Goal: Find specific page/section: Find specific page/section

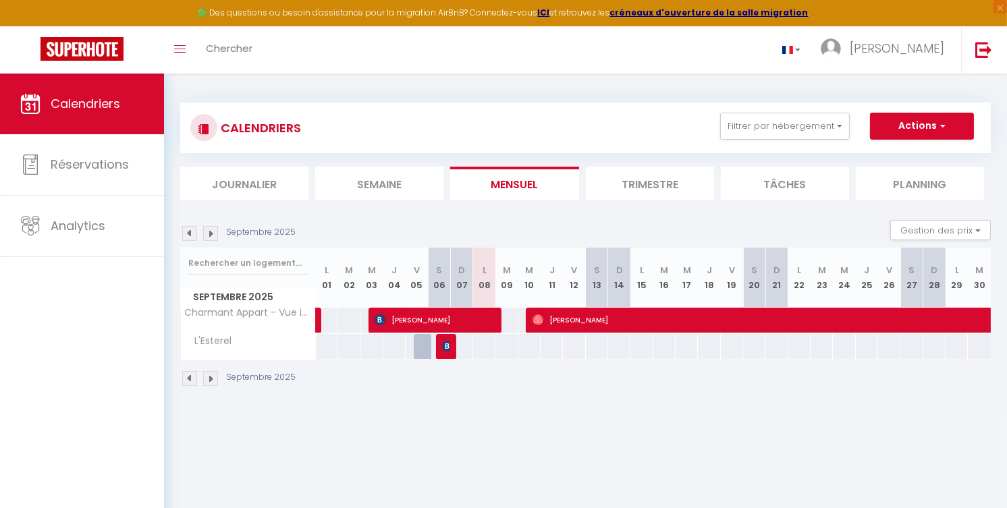
click at [698, 444] on body "🟢 Des questions ou besoin d'assistance pour la migration AirBnB? Connectez-vous…" at bounding box center [503, 328] width 1007 height 508
click at [739, 11] on strong "créneaux d'ouverture de la salle migration" at bounding box center [709, 12] width 199 height 11
click at [213, 241] on img at bounding box center [210, 233] width 15 height 15
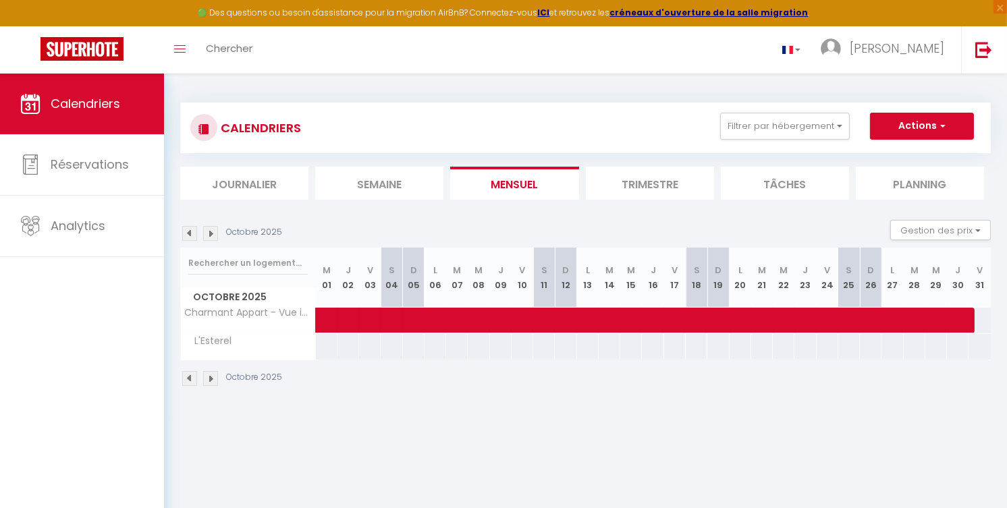
click at [213, 241] on img at bounding box center [210, 233] width 15 height 15
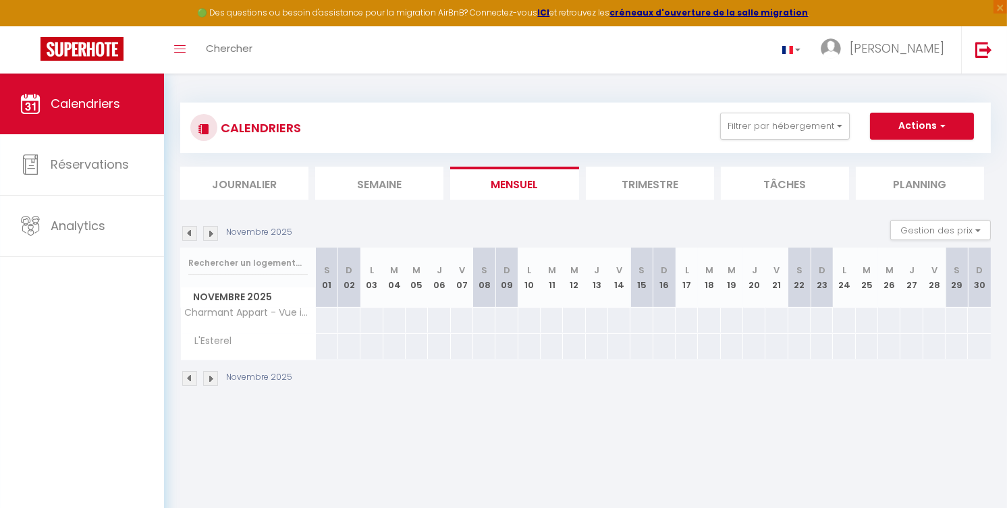
click at [213, 241] on img at bounding box center [210, 233] width 15 height 15
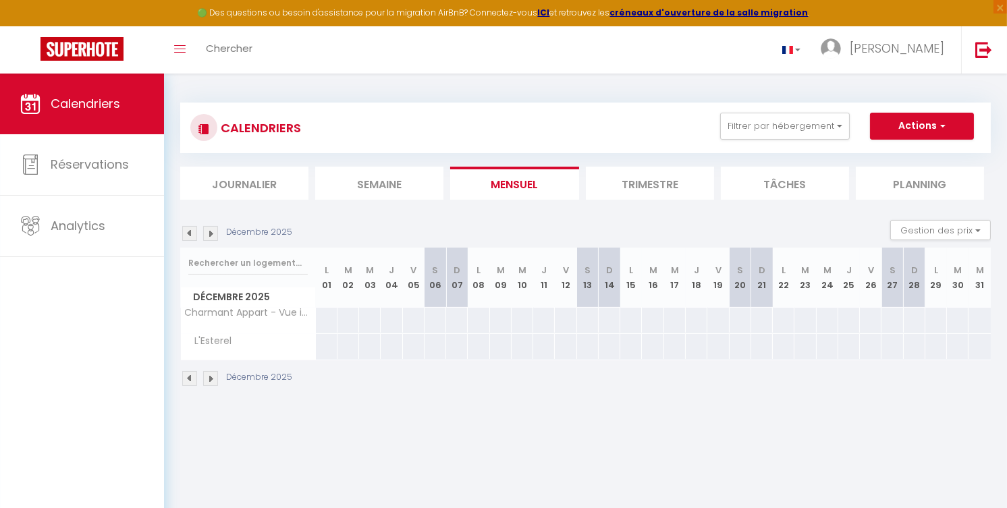
click at [213, 241] on img at bounding box center [210, 233] width 15 height 15
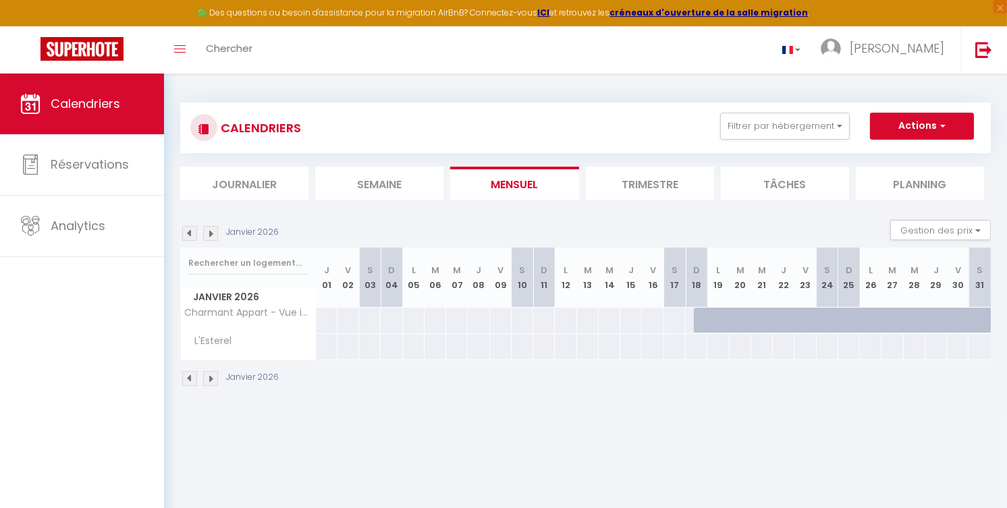
click at [213, 241] on img at bounding box center [210, 233] width 15 height 15
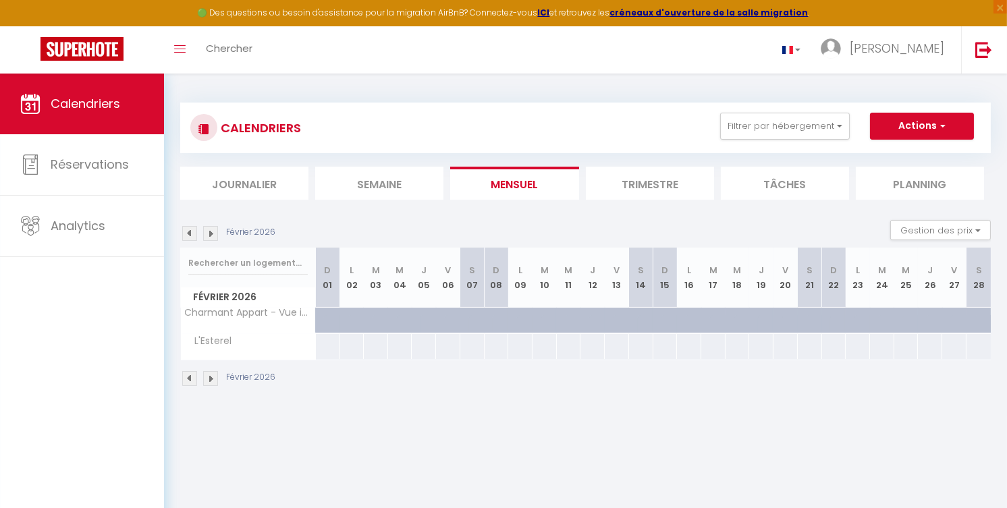
click at [188, 238] on img at bounding box center [189, 233] width 15 height 15
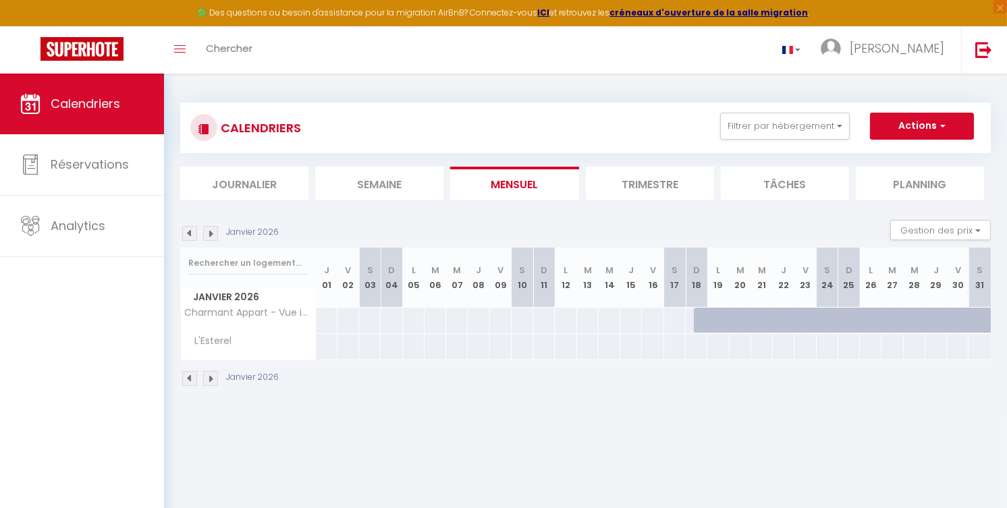
click at [188, 238] on img at bounding box center [189, 233] width 15 height 15
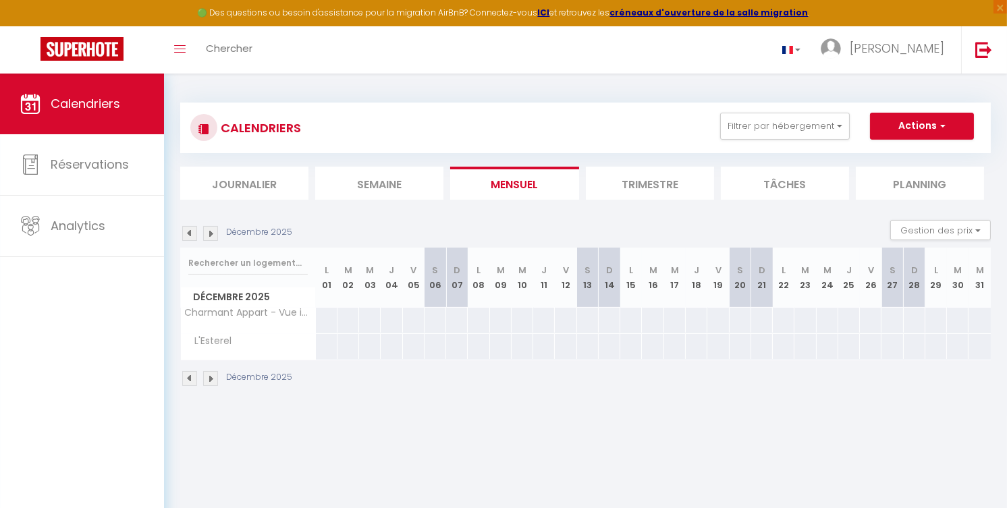
click at [188, 238] on img at bounding box center [189, 233] width 15 height 15
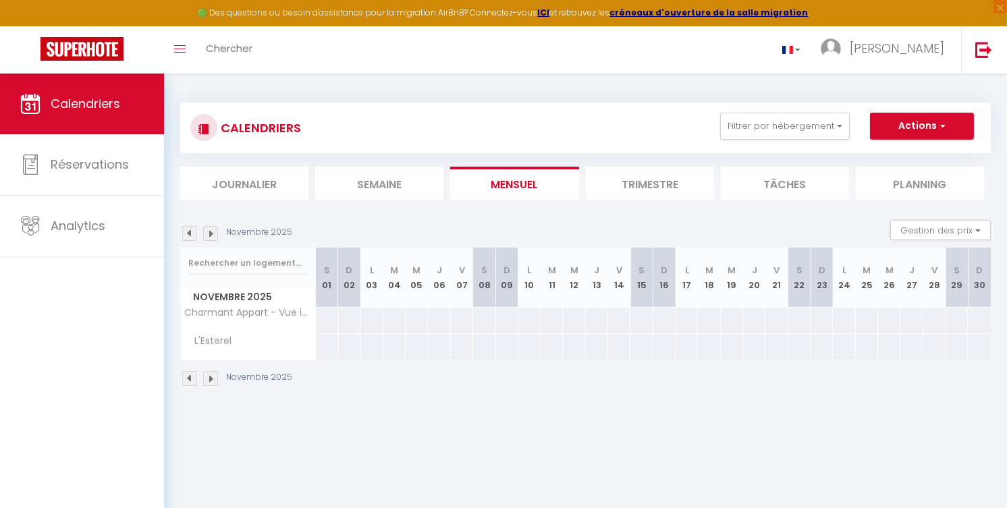
click at [188, 238] on img at bounding box center [189, 233] width 15 height 15
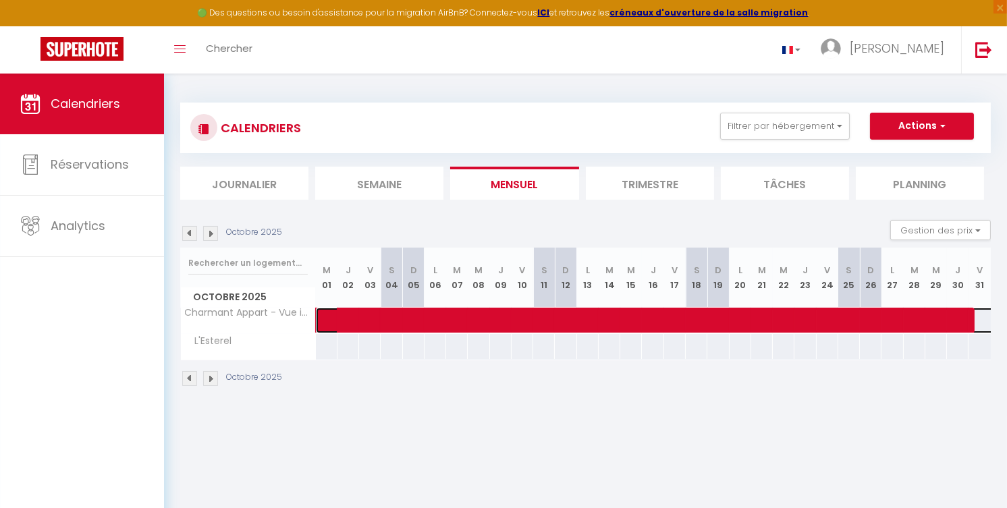
click at [507, 325] on span at bounding box center [796, 321] width 932 height 26
select select "OK"
select select "0"
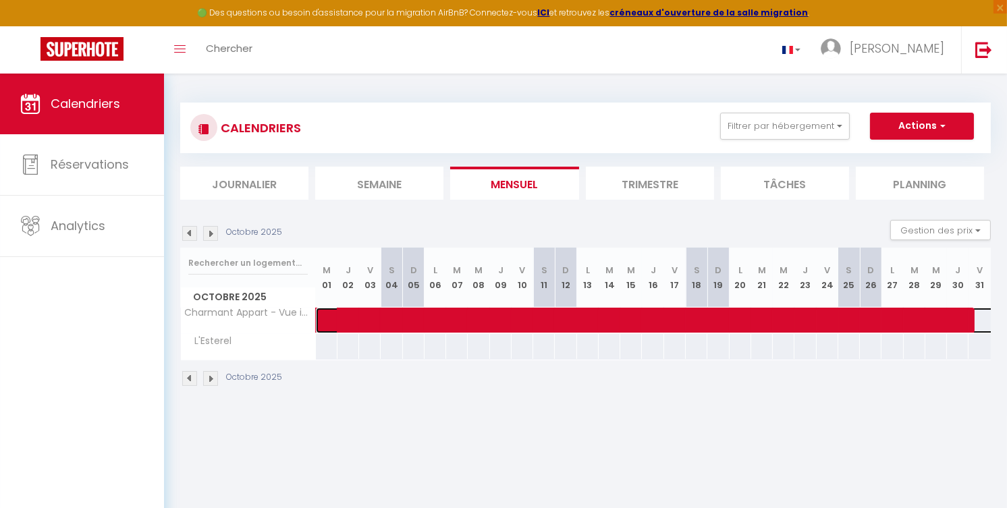
select select "1"
select select
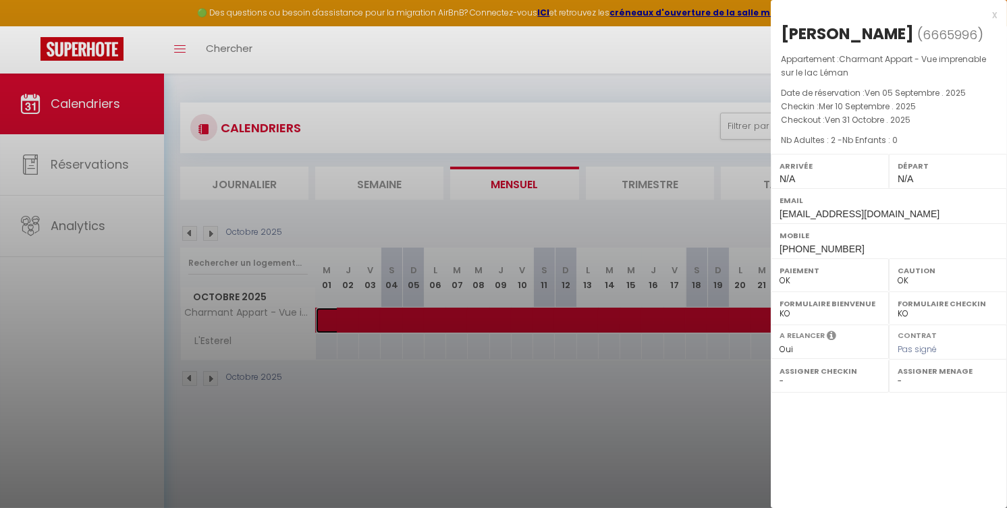
select select "27346"
